Goal: Check status: Check status

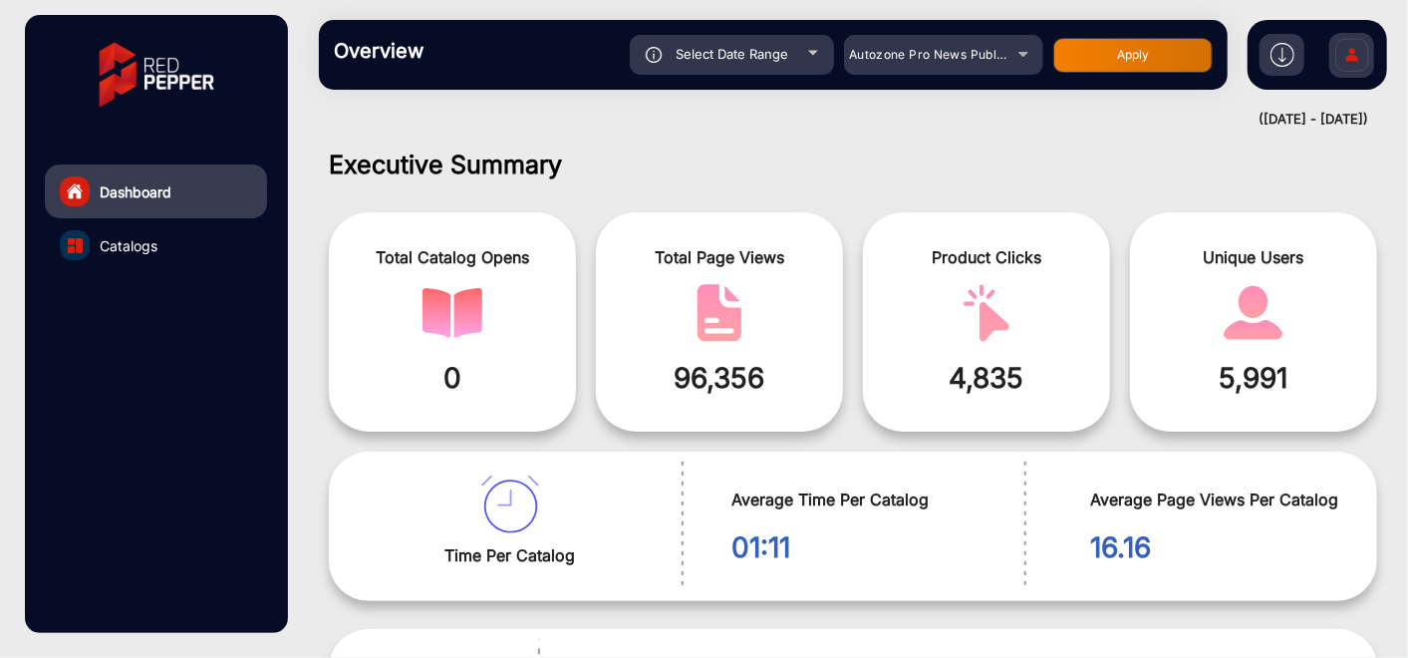
click at [708, 61] on span "Select Date Range" at bounding box center [731, 54] width 113 height 16
click at [790, 57] on div "Select Date Range" at bounding box center [732, 55] width 204 height 40
click at [819, 49] on div "Select Date Range" at bounding box center [732, 55] width 204 height 40
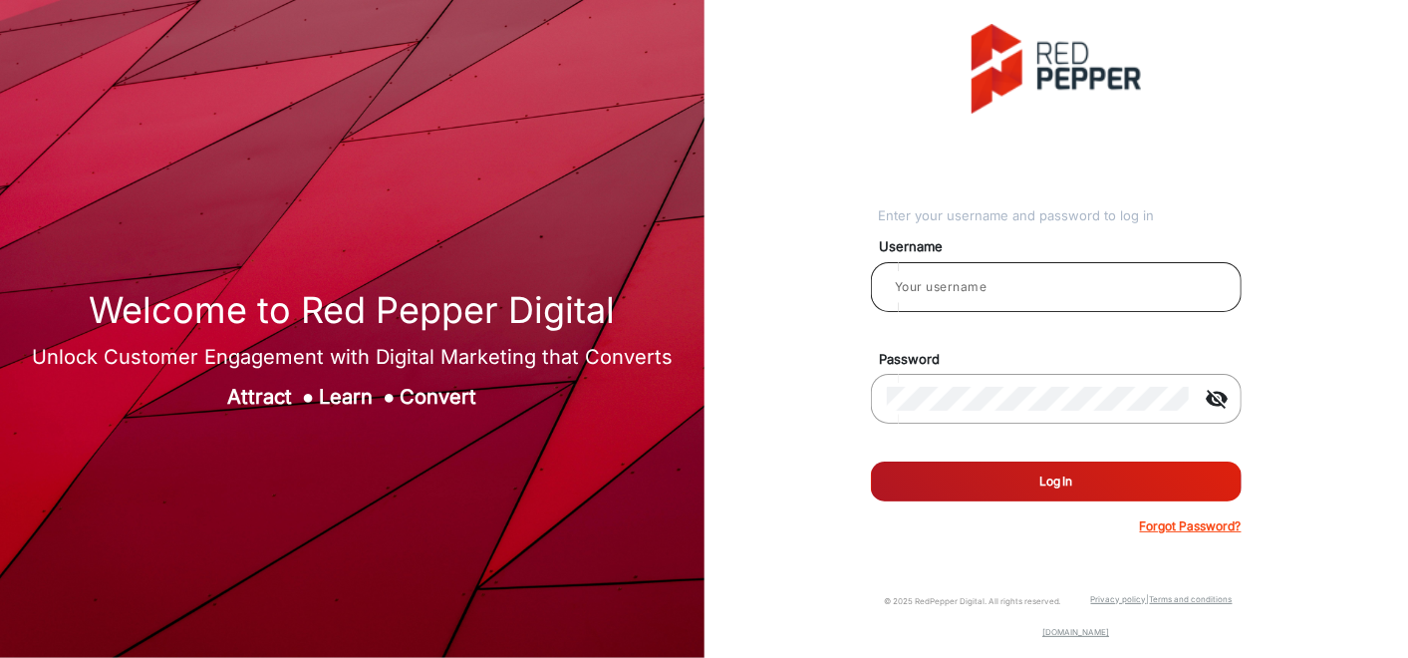
click at [1122, 285] on input "email" at bounding box center [1056, 287] width 339 height 24
type input "Autozone1"
click at [1007, 480] on button "Log In" at bounding box center [1056, 481] width 371 height 40
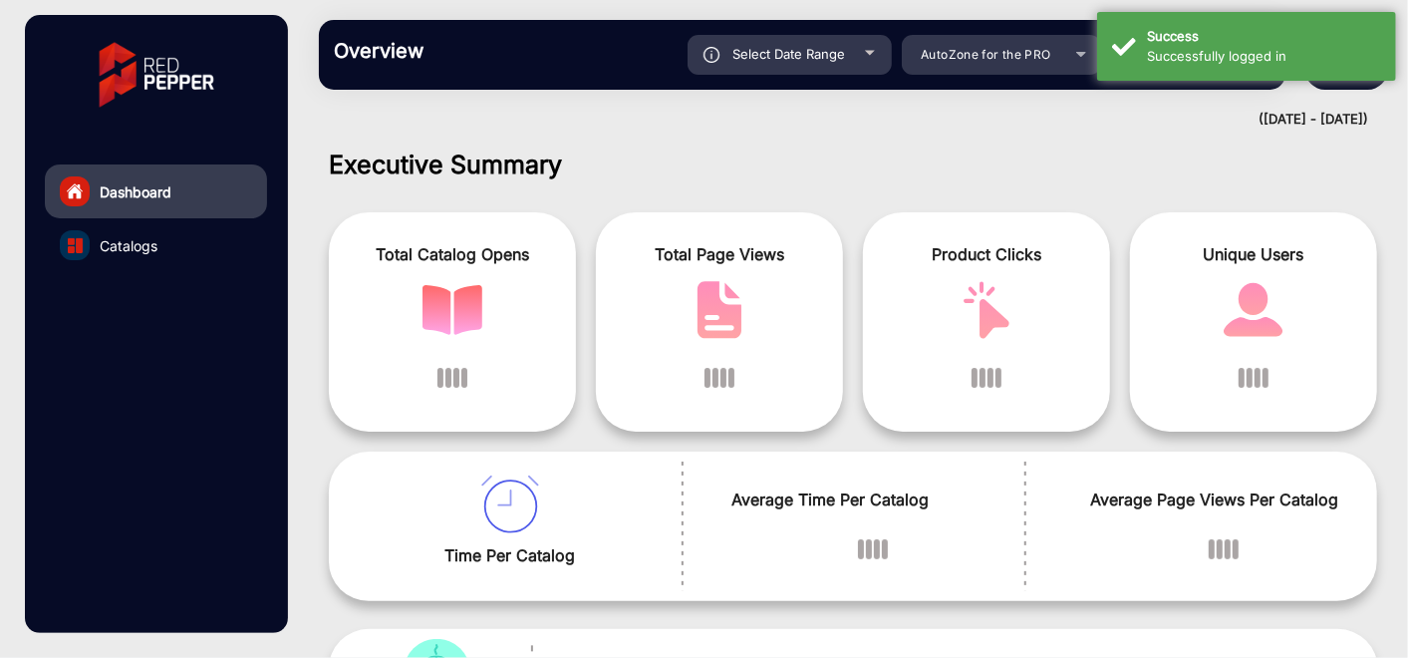
scroll to position [14, 0]
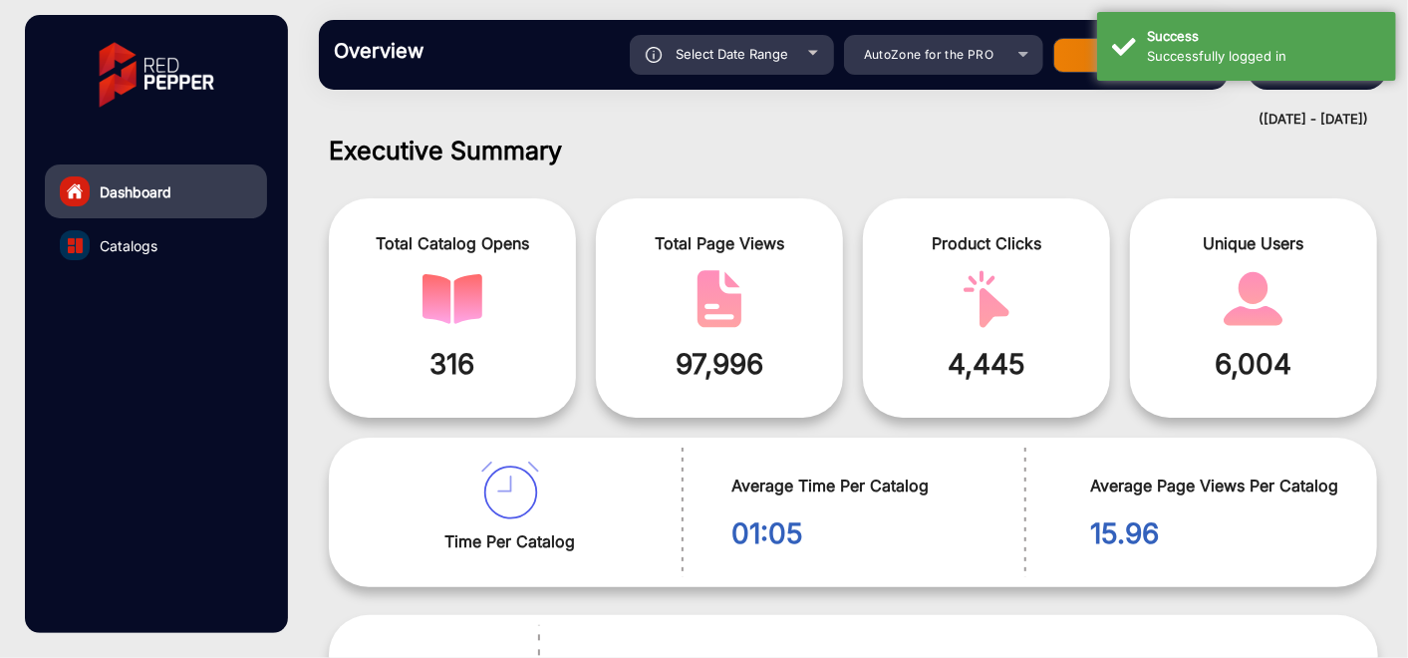
click at [902, 136] on h1 "Executive Summary" at bounding box center [853, 150] width 1049 height 30
click at [931, 58] on span "AutoZone for the PRO" at bounding box center [929, 54] width 131 height 15
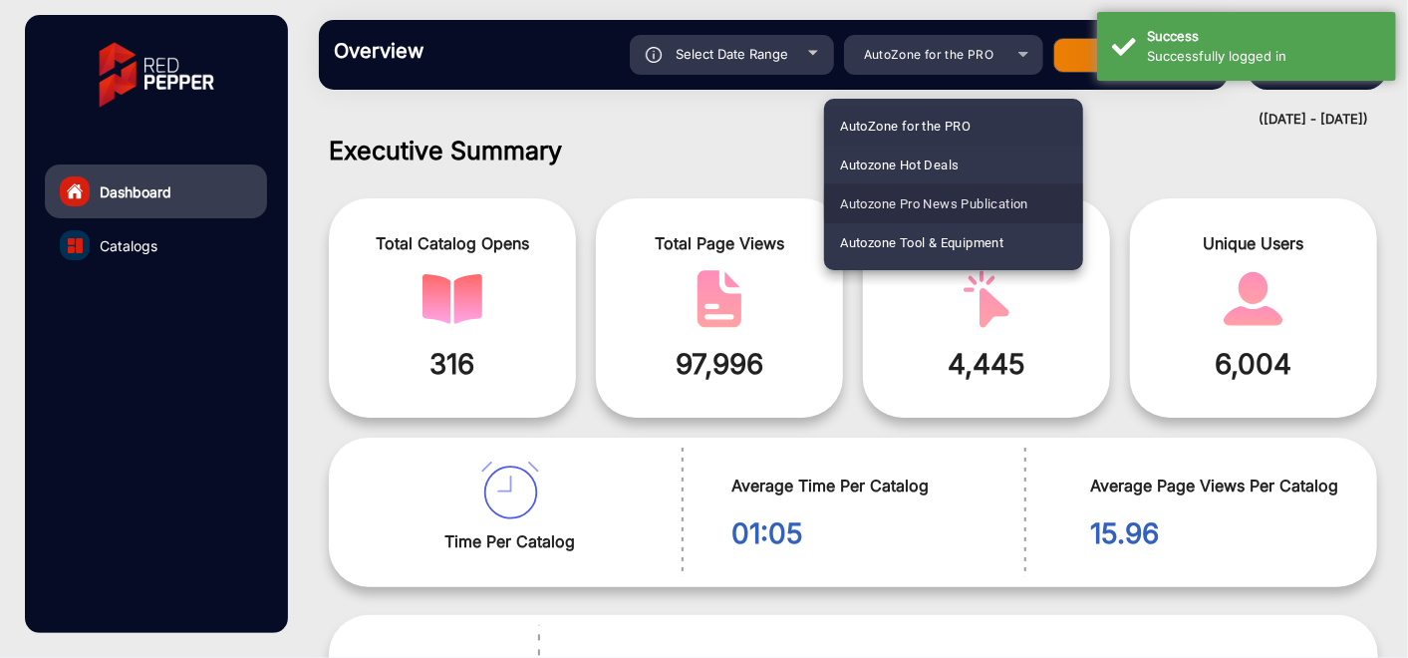
click at [961, 204] on span "Autozone Pro News Publication" at bounding box center [934, 203] width 188 height 39
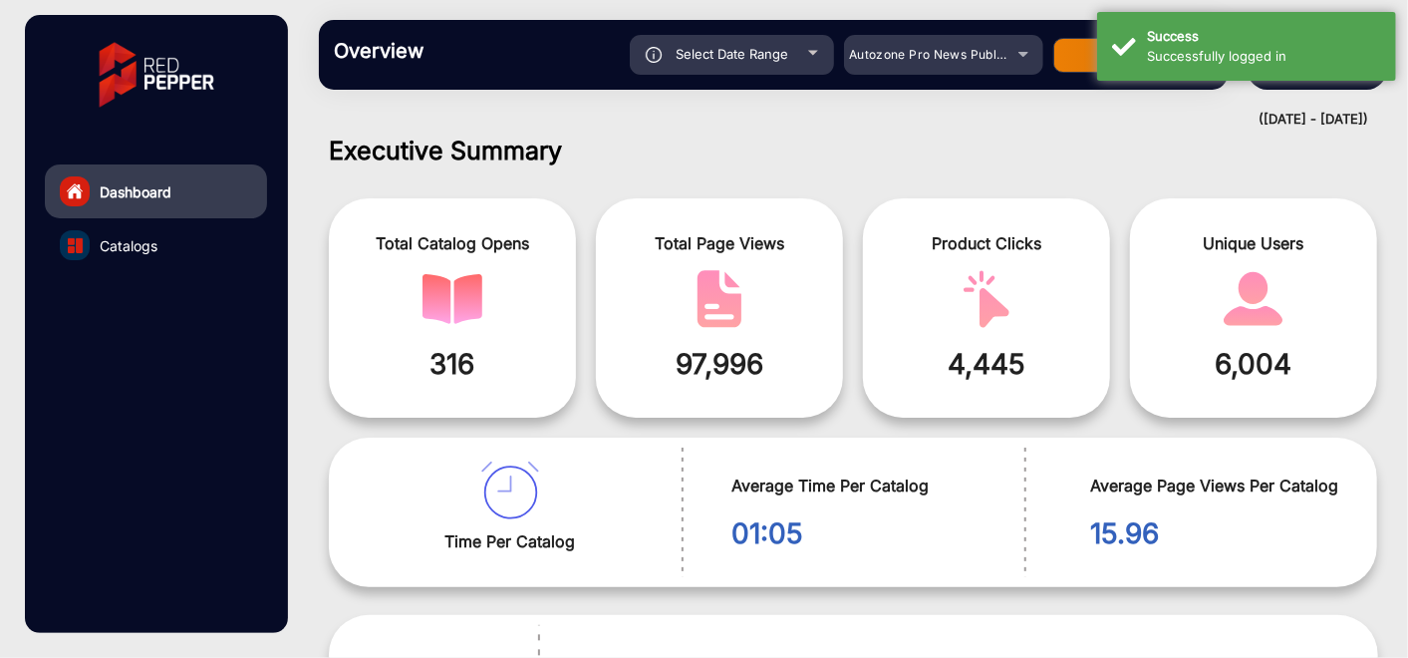
click at [781, 60] on span "Select Date Range" at bounding box center [731, 54] width 113 height 16
type input "9/22/2025"
type input "9/28/2025"
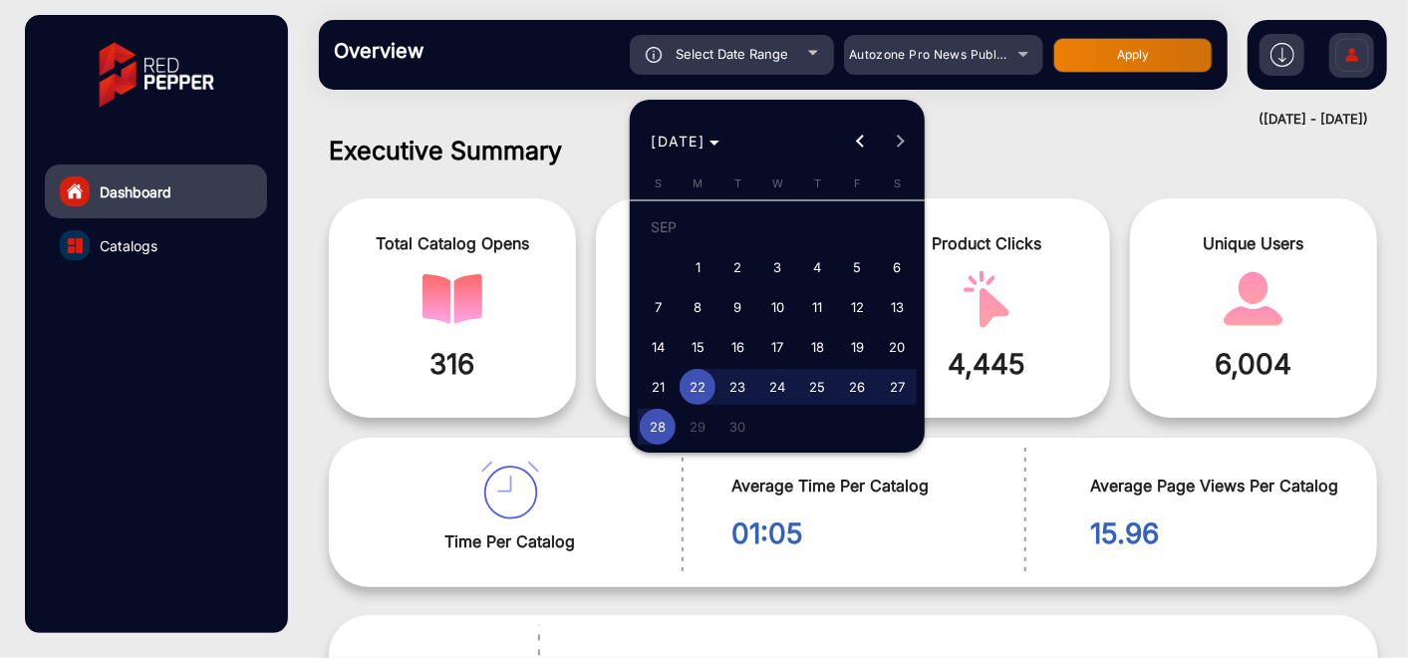
click at [660, 344] on span "14" at bounding box center [658, 347] width 36 height 36
type input "[DATE]"
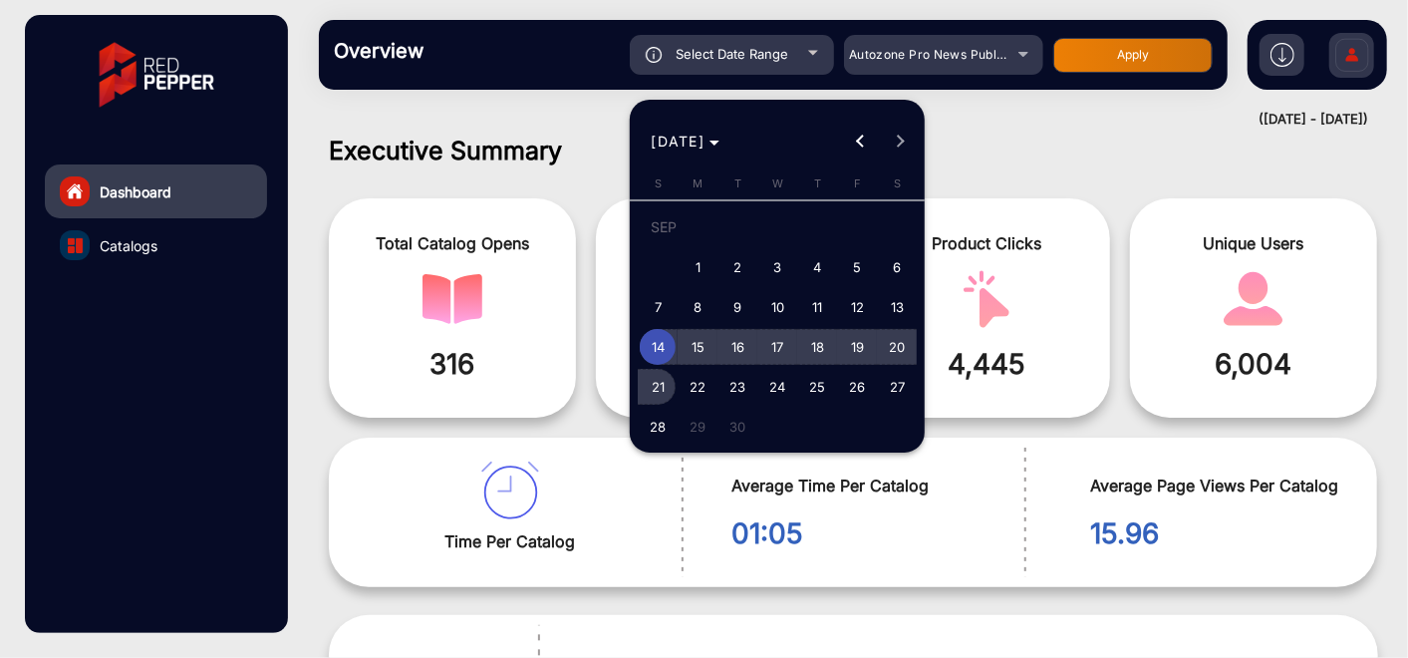
click at [663, 381] on span "21" at bounding box center [658, 387] width 36 height 36
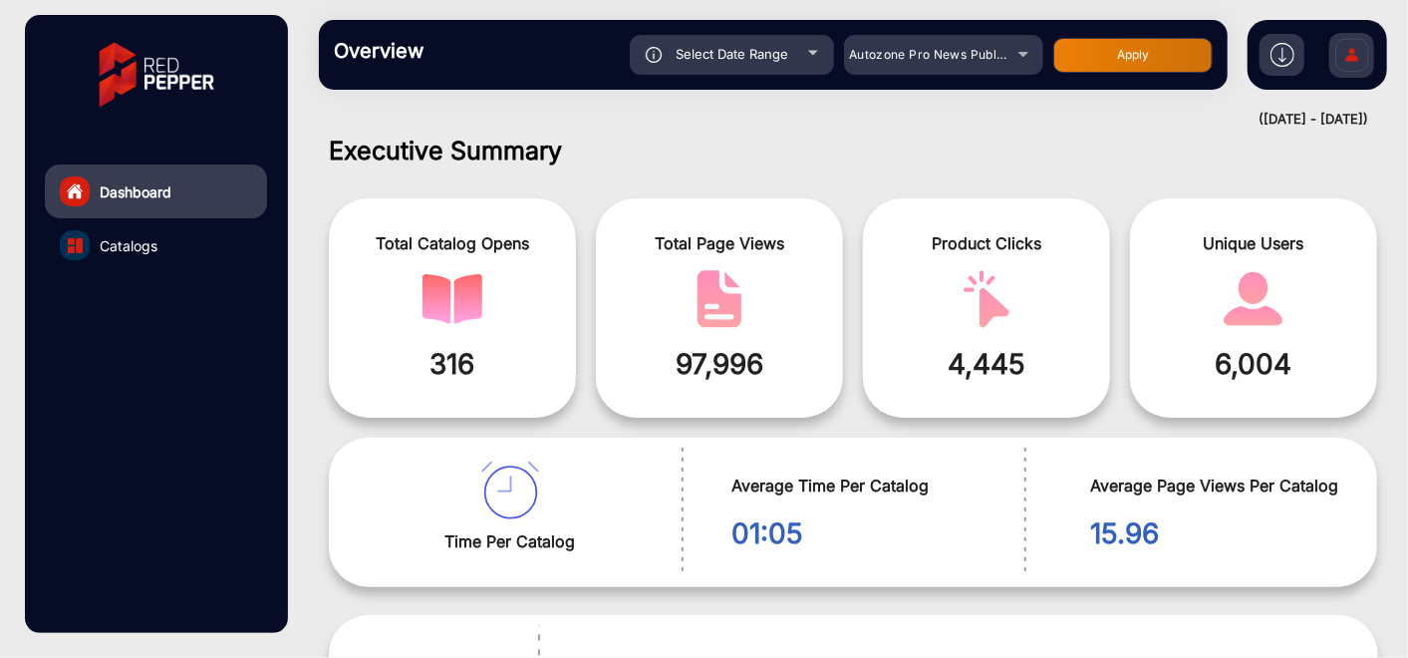
type input "9/21/2025"
click at [737, 42] on div "Select Date Range" at bounding box center [732, 55] width 204 height 40
type input "9/22/2025"
type input "9/28/2025"
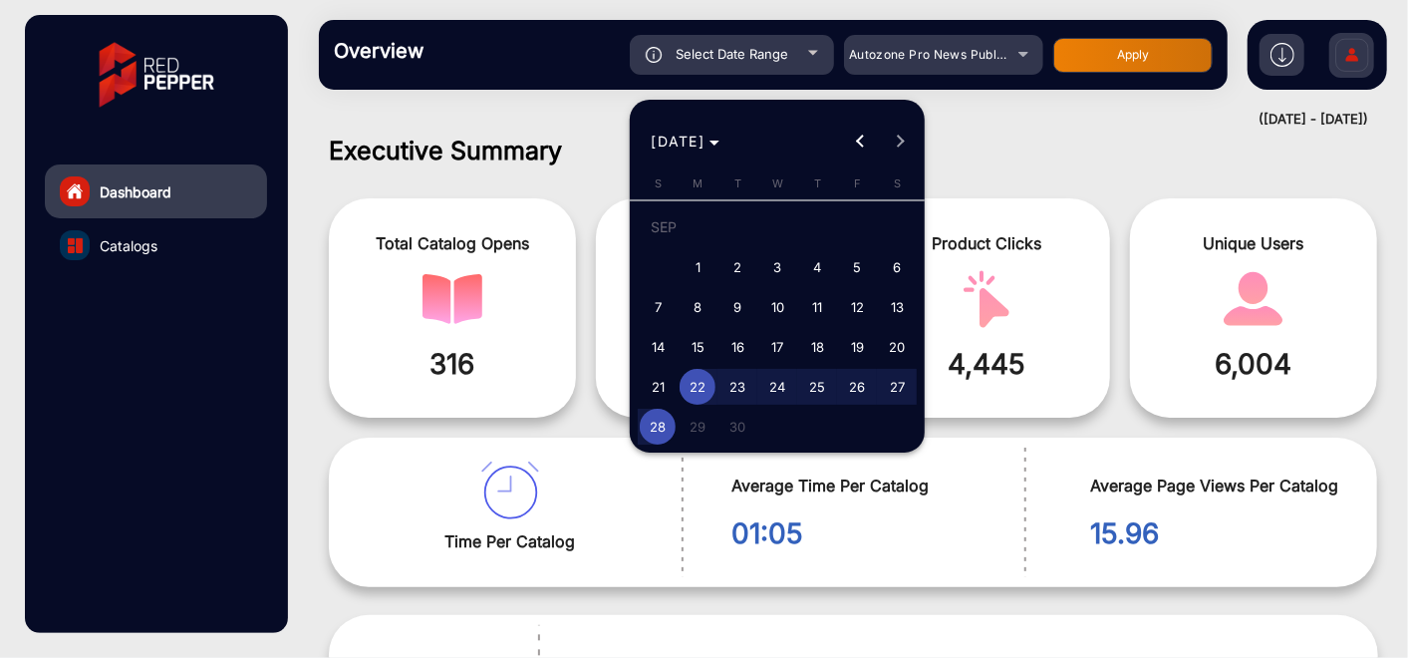
click at [657, 386] on span "21" at bounding box center [658, 387] width 36 height 36
type input "9/21/2025"
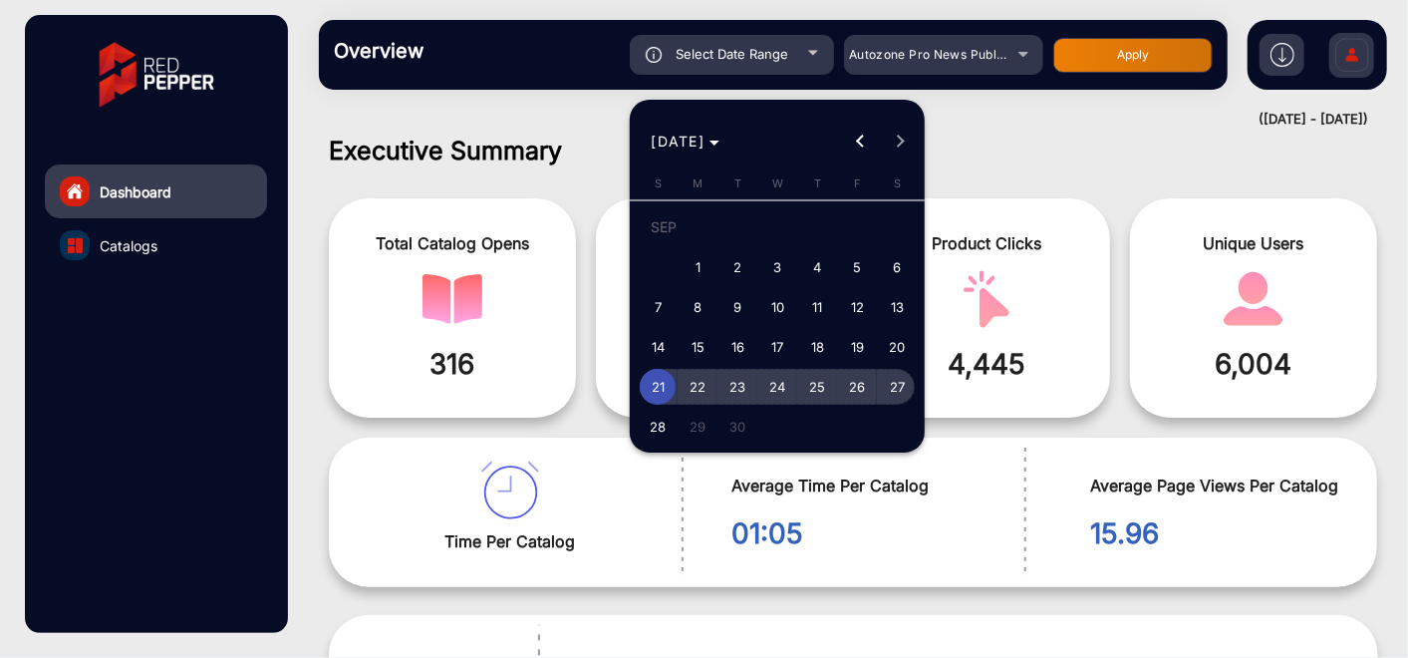
click at [891, 384] on span "27" at bounding box center [897, 387] width 36 height 36
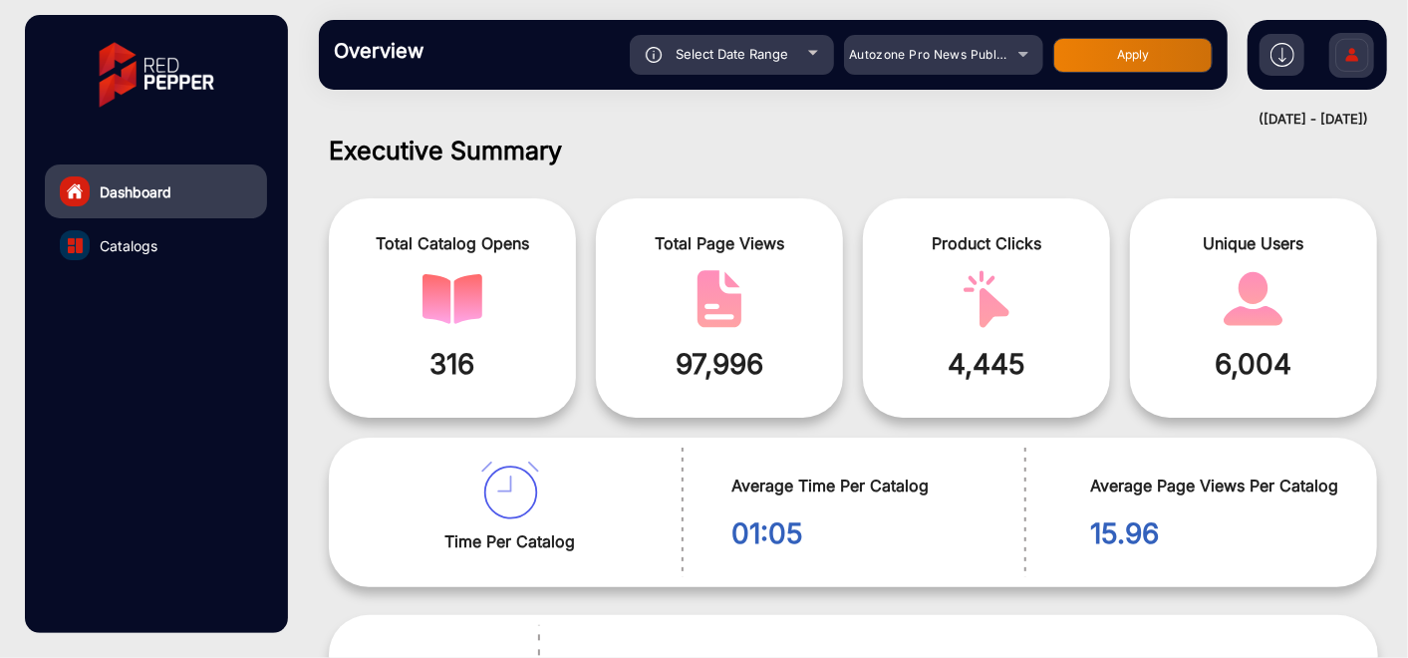
type input "9/27/2025"
click at [1118, 51] on button "Apply" at bounding box center [1132, 55] width 159 height 35
type input "9/21/2025"
type input "9/27/2025"
drag, startPoint x: 532, startPoint y: 220, endPoint x: 1066, endPoint y: 227, distance: 534.0
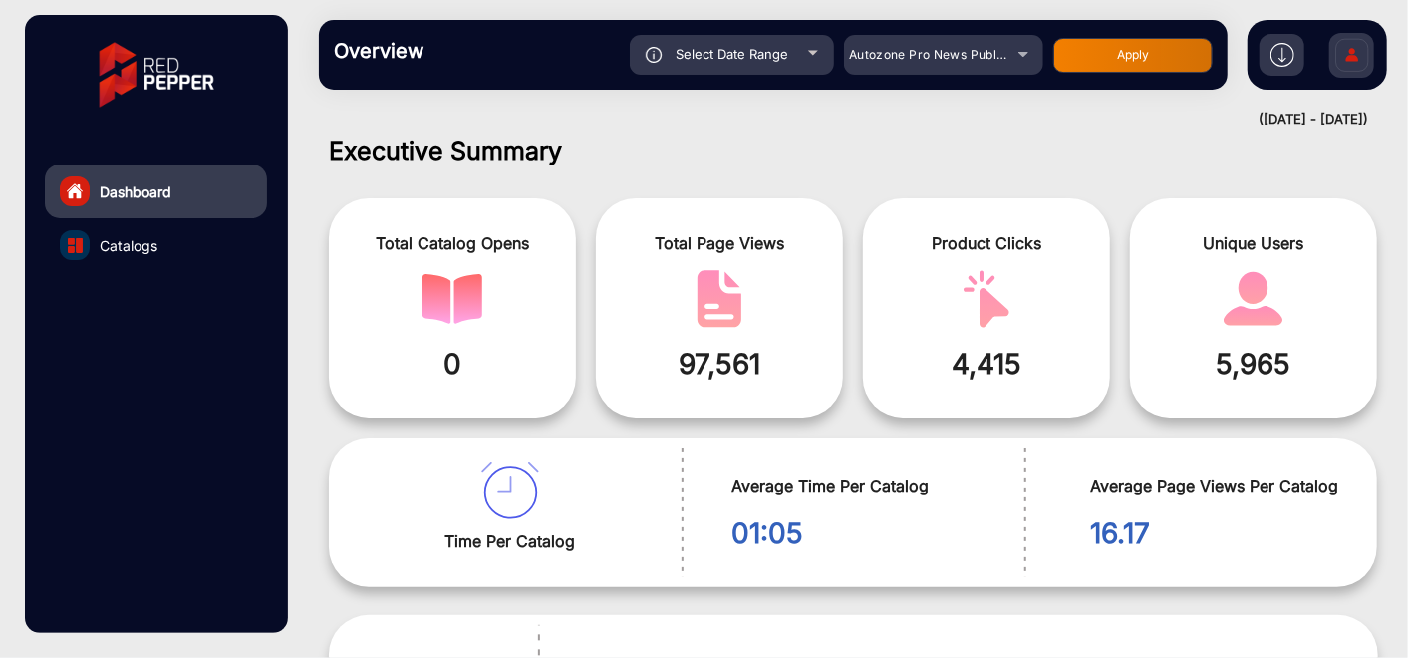
click at [1053, 122] on div "(09-21-2025 - 09-27-2025)" at bounding box center [833, 120] width 1069 height 20
click at [1109, 518] on span "16.17" at bounding box center [1224, 533] width 266 height 42
click at [805, 48] on div "Select Date Range" at bounding box center [732, 55] width 204 height 40
type input "9/21/2025"
type input "9/27/2025"
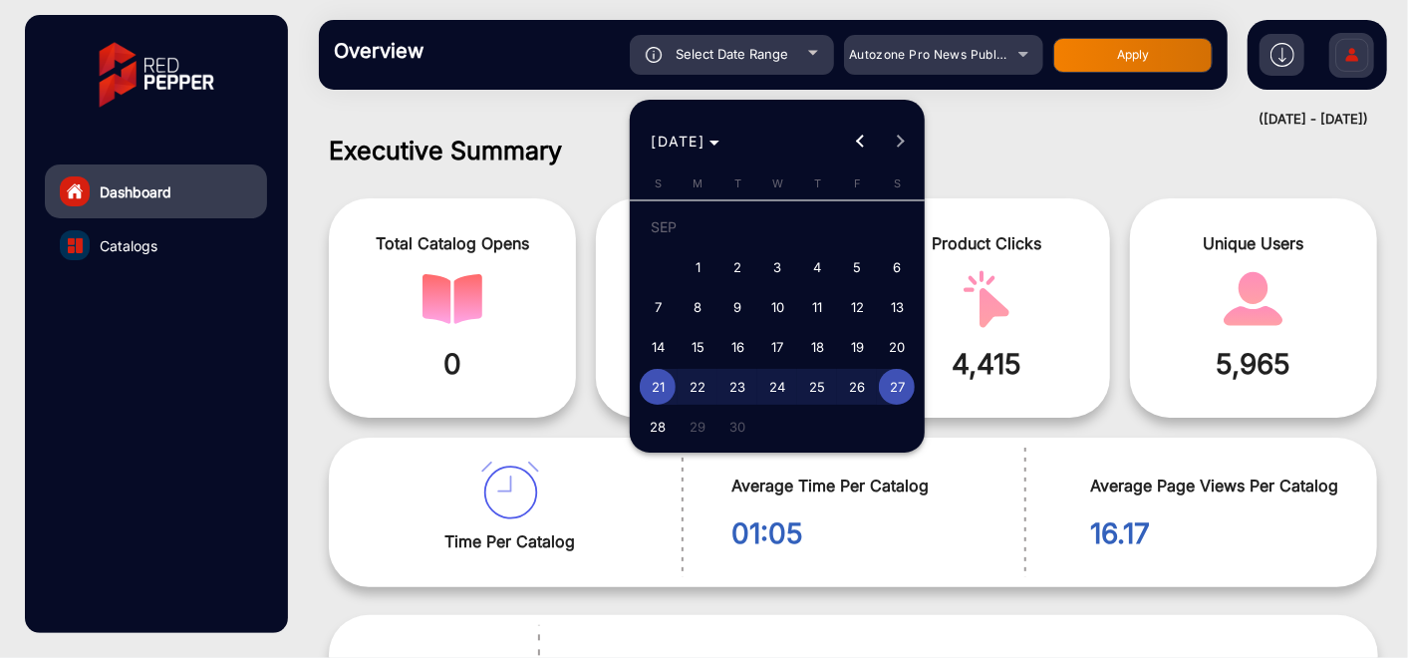
click at [1044, 125] on div at bounding box center [704, 329] width 1408 height 658
